Goal: Transaction & Acquisition: Purchase product/service

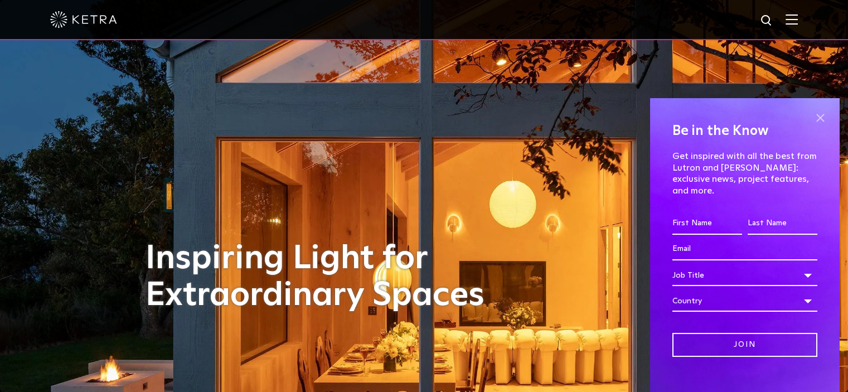
click at [812, 114] on span at bounding box center [820, 117] width 17 height 17
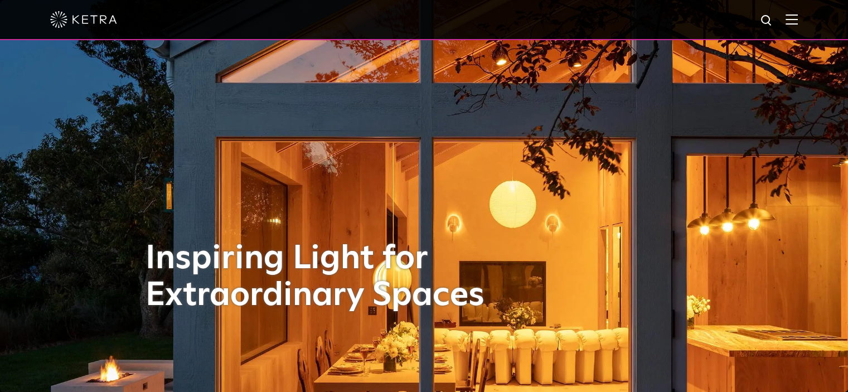
click at [798, 22] on img at bounding box center [792, 19] width 12 height 11
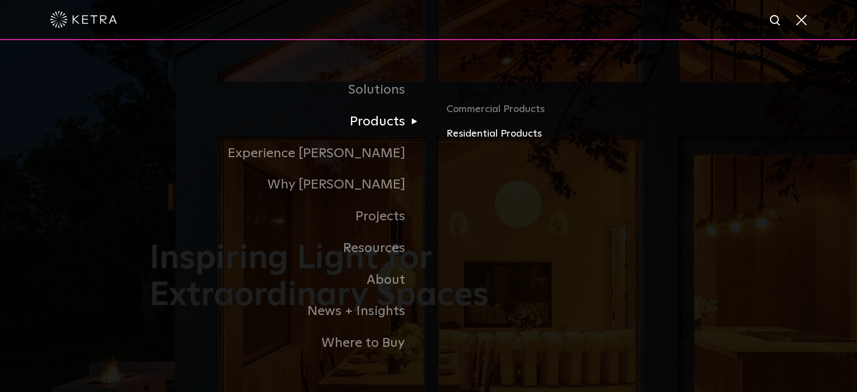
click at [492, 135] on link "Residential Products" at bounding box center [576, 134] width 261 height 16
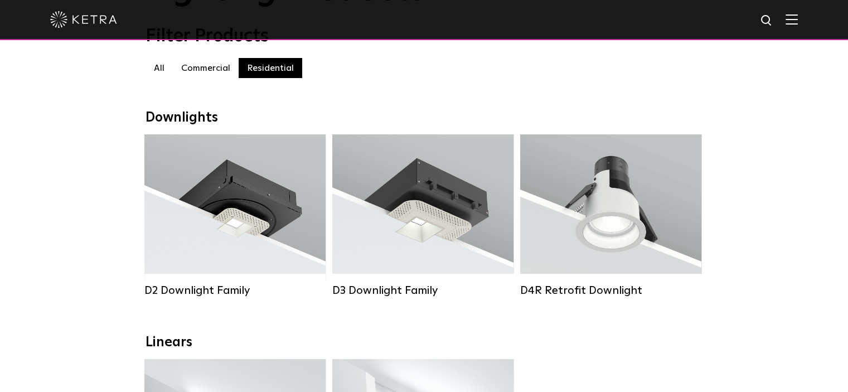
scroll to position [112, 0]
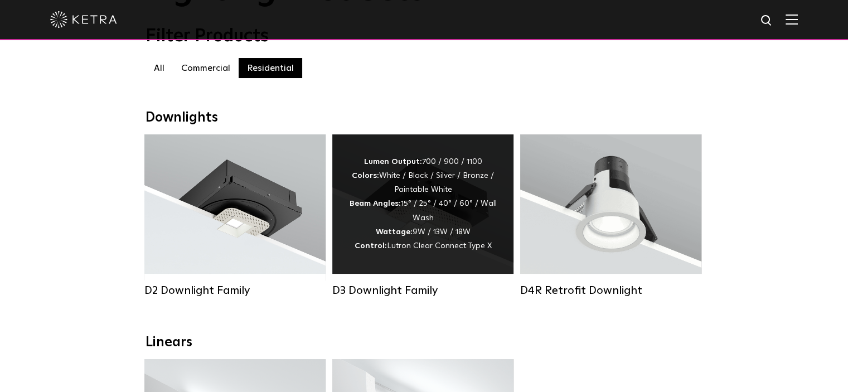
click at [365, 221] on div "Lumen Output: 700 / 900 / 1100 Colors: White / Black / Silver / Bronze / Painta…" at bounding box center [423, 204] width 148 height 98
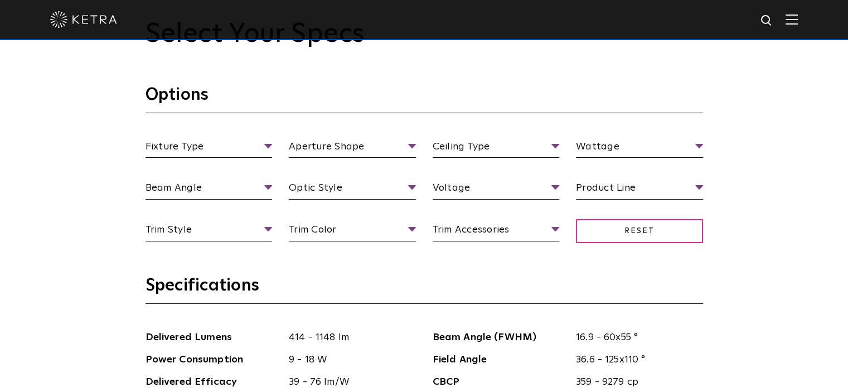
scroll to position [1004, 0]
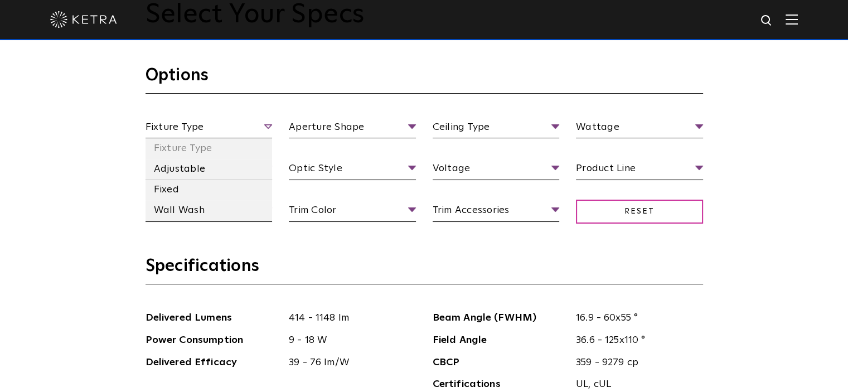
click at [202, 127] on span "Fixture Type" at bounding box center [209, 129] width 127 height 20
click at [188, 168] on li "Adjustable" at bounding box center [209, 169] width 127 height 21
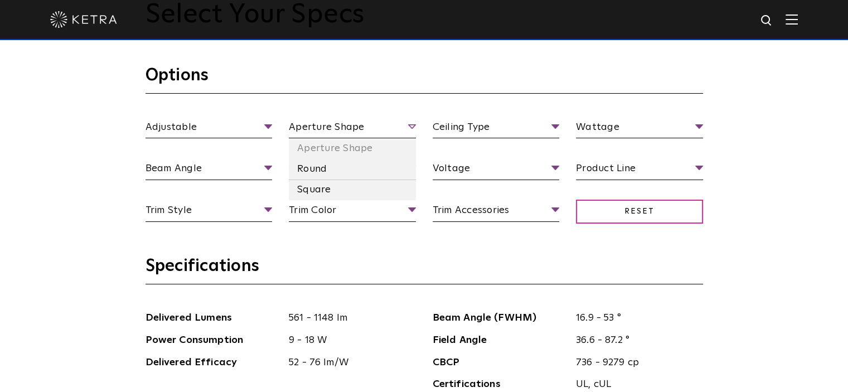
click at [339, 124] on span "Aperture Shape" at bounding box center [352, 129] width 127 height 20
click at [320, 166] on li "Round" at bounding box center [352, 169] width 127 height 21
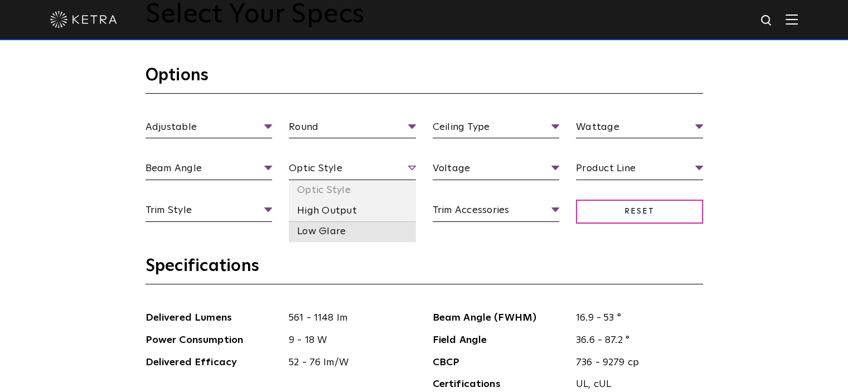
click at [326, 229] on li "Low Glare" at bounding box center [352, 231] width 127 height 21
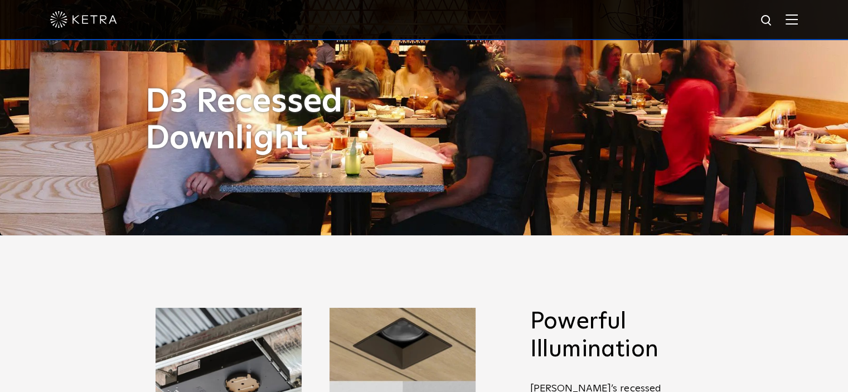
scroll to position [0, 0]
